Goal: Information Seeking & Learning: Understand process/instructions

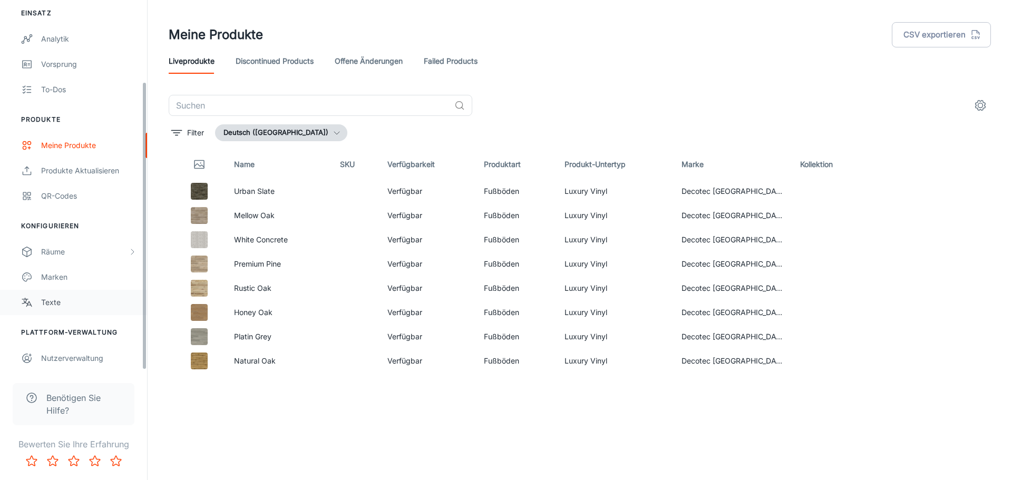
scroll to position [105, 0]
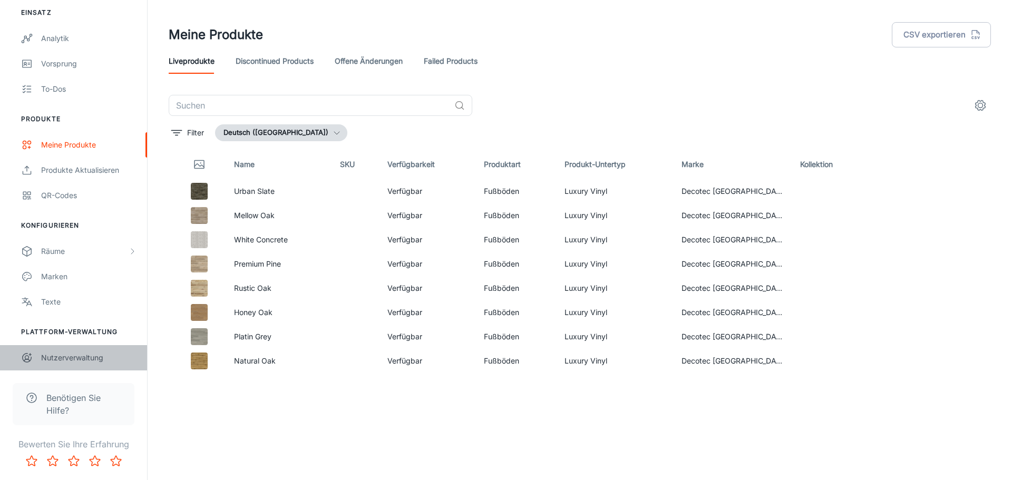
click at [79, 360] on div "Nutzerverwaltung" at bounding box center [88, 358] width 95 height 12
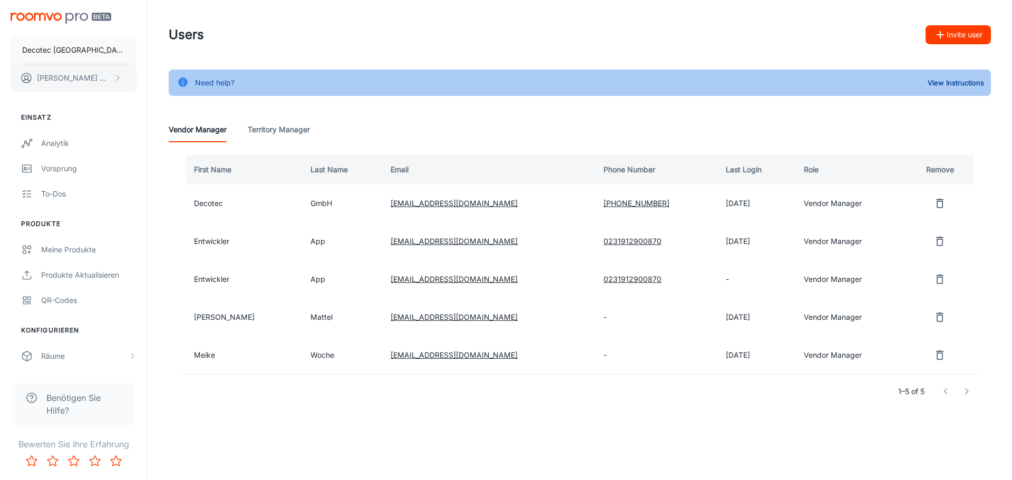
click at [117, 79] on icon "scrollable content" at bounding box center [117, 78] width 8 height 8
click at [117, 79] on div at bounding box center [506, 240] width 1012 height 480
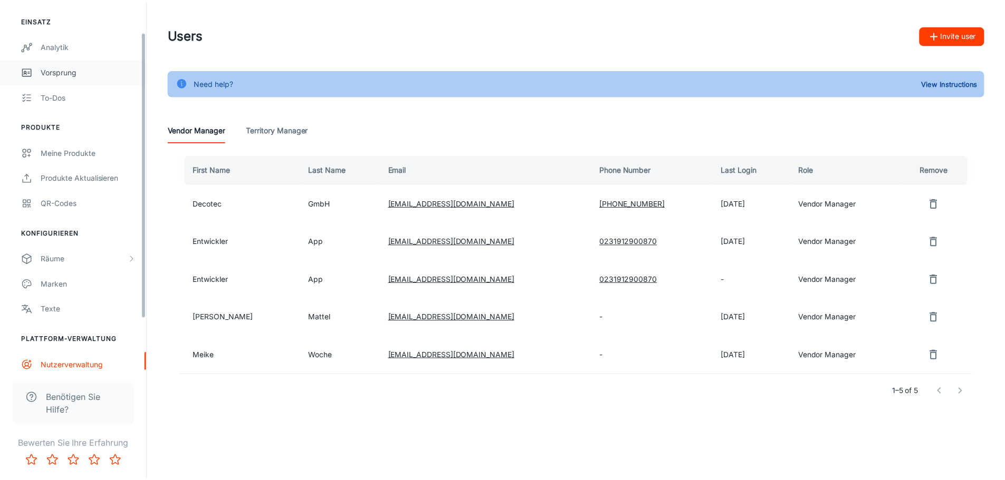
scroll to position [105, 0]
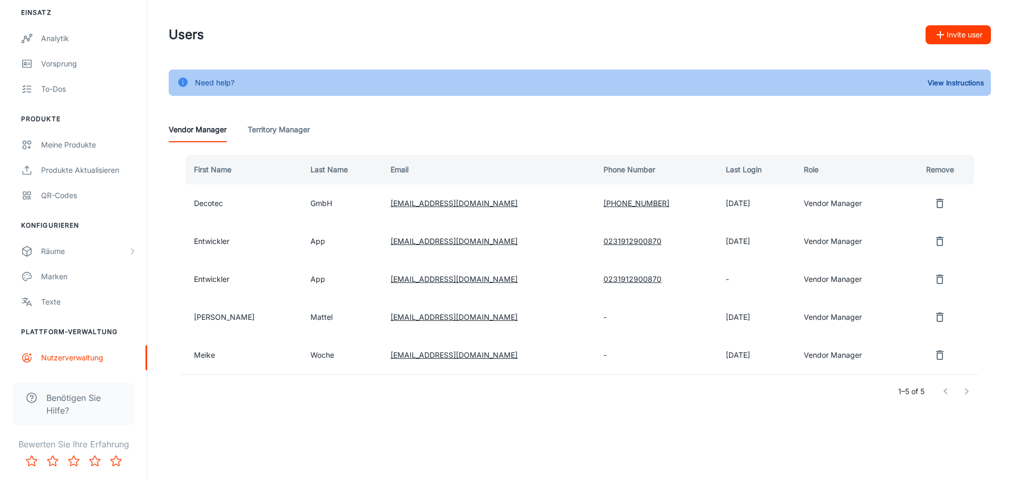
click at [72, 394] on span "Benötigen Sie Hilfe?" at bounding box center [83, 404] width 75 height 25
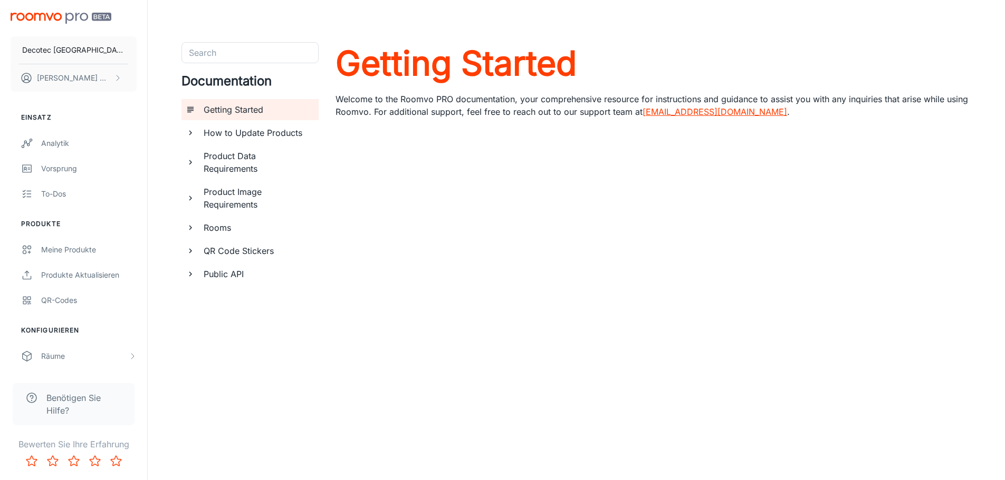
click at [226, 277] on h6 "Public API" at bounding box center [257, 274] width 107 height 13
click at [269, 325] on h6 "Using Roomvo API" at bounding box center [262, 320] width 98 height 13
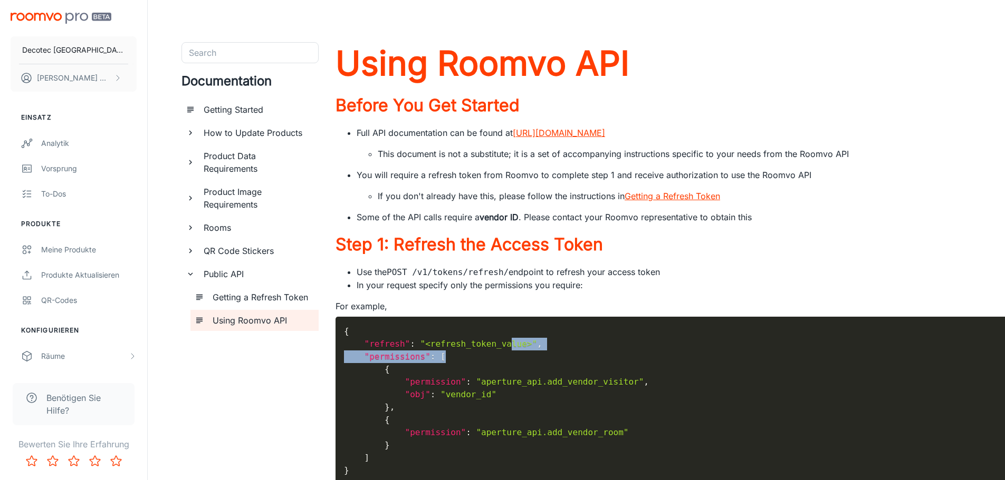
drag, startPoint x: 447, startPoint y: 354, endPoint x: 495, endPoint y: 342, distance: 50.1
click at [495, 342] on code "{ "refresh" : "<refresh_token_value>" , "permissions" : [ { "permission" : "ape…" at bounding box center [730, 401] width 772 height 152
click at [643, 356] on code "{ "refresh" : "<refresh_token_value>" , "permissions" : [ { "permission" : "ape…" at bounding box center [730, 401] width 772 height 152
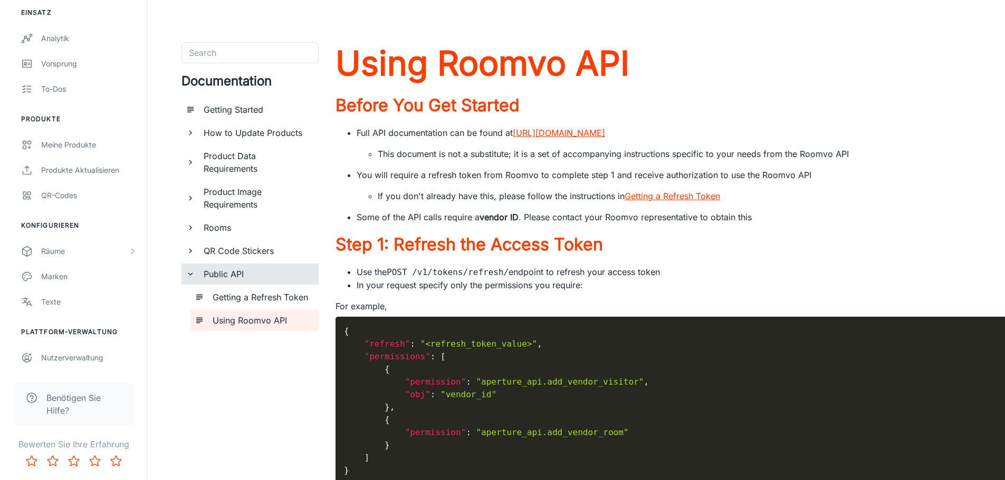
click at [239, 269] on h6 "Public API" at bounding box center [257, 274] width 107 height 13
click at [250, 282] on div "Public API" at bounding box center [256, 274] width 115 height 21
click at [570, 131] on link "[URL][DOMAIN_NAME]" at bounding box center [559, 133] width 92 height 11
